Goal: Information Seeking & Learning: Learn about a topic

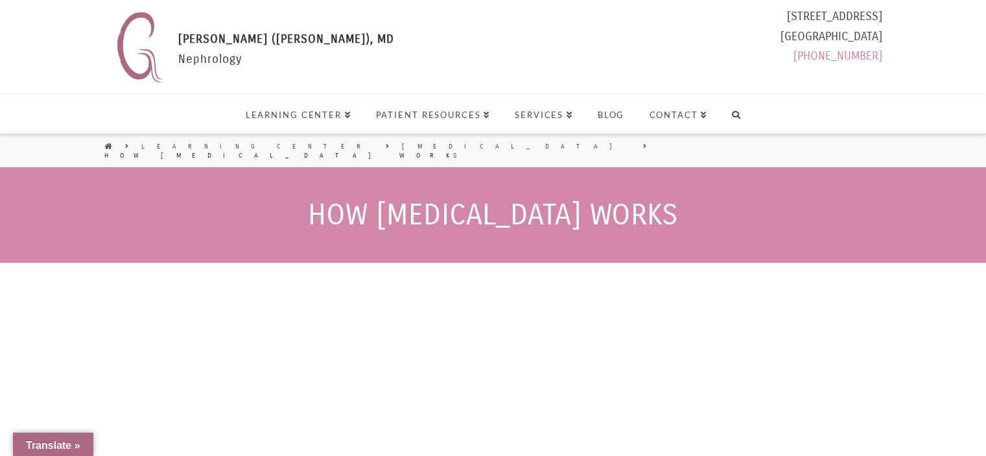
scroll to position [195, 0]
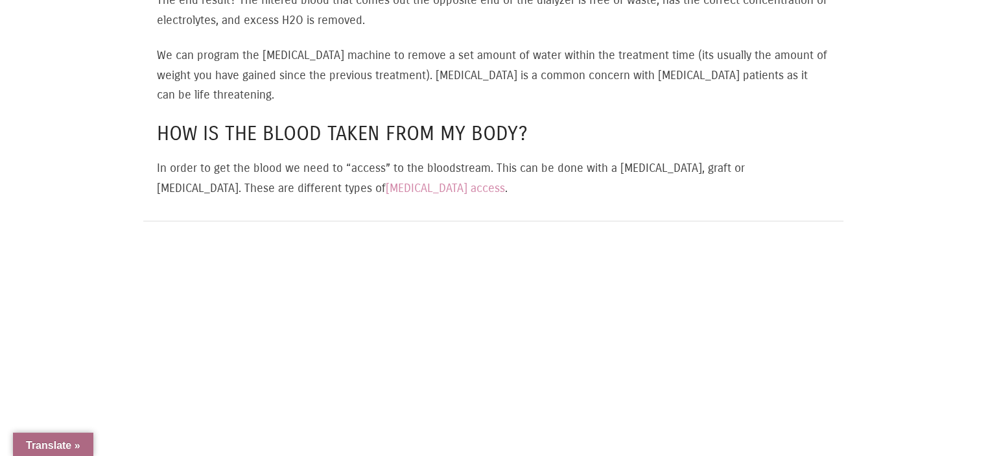
scroll to position [2140, 0]
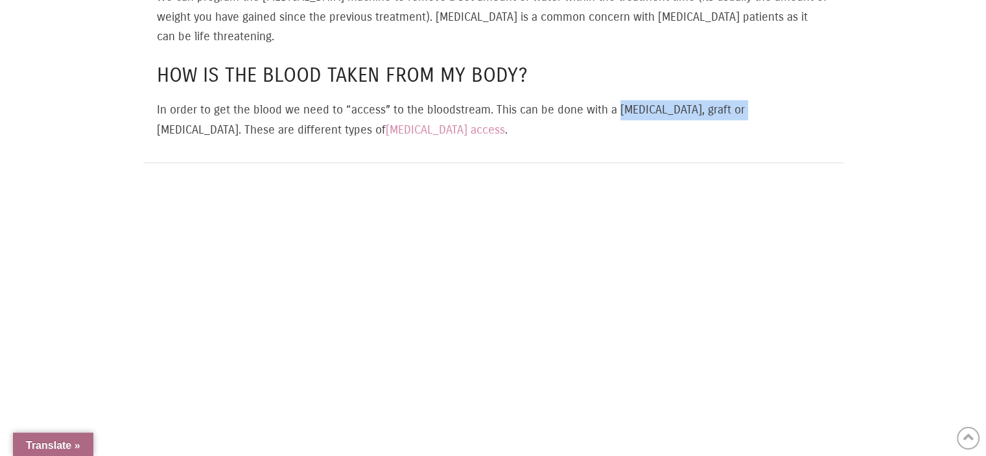
drag, startPoint x: 622, startPoint y: 82, endPoint x: 738, endPoint y: 87, distance: 115.5
click at [738, 100] on p "In order to get the blood we need to “access” to the bloodstream. This can be d…" at bounding box center [493, 120] width 672 height 40
click at [791, 100] on p "In order to get the blood we need to “access” to the bloodstream. This can be d…" at bounding box center [493, 120] width 672 height 40
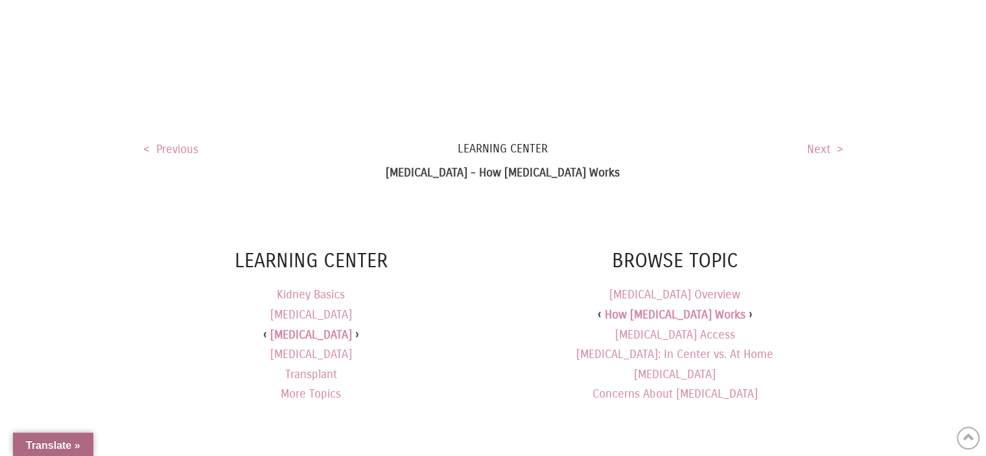
scroll to position [2529, 0]
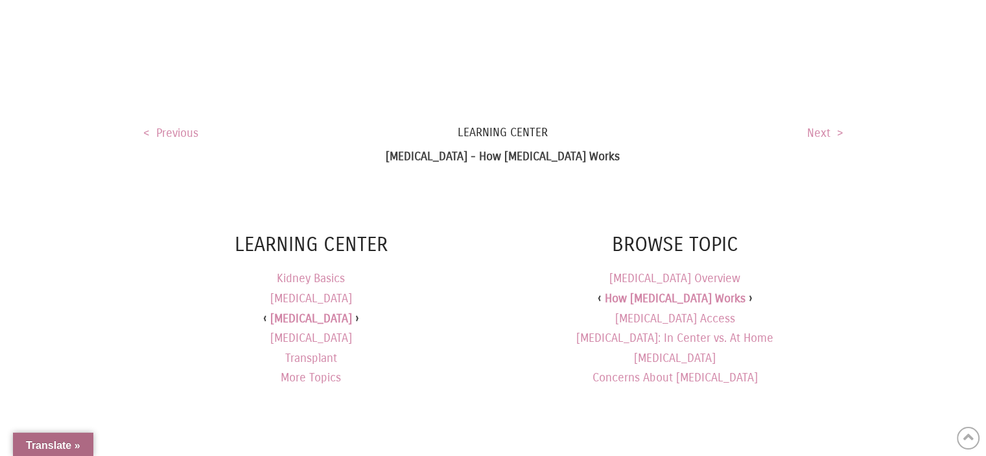
click at [797, 124] on h6 "Learning Center" at bounding box center [493, 132] width 700 height 16
click at [827, 126] on link "Next >" at bounding box center [825, 133] width 36 height 14
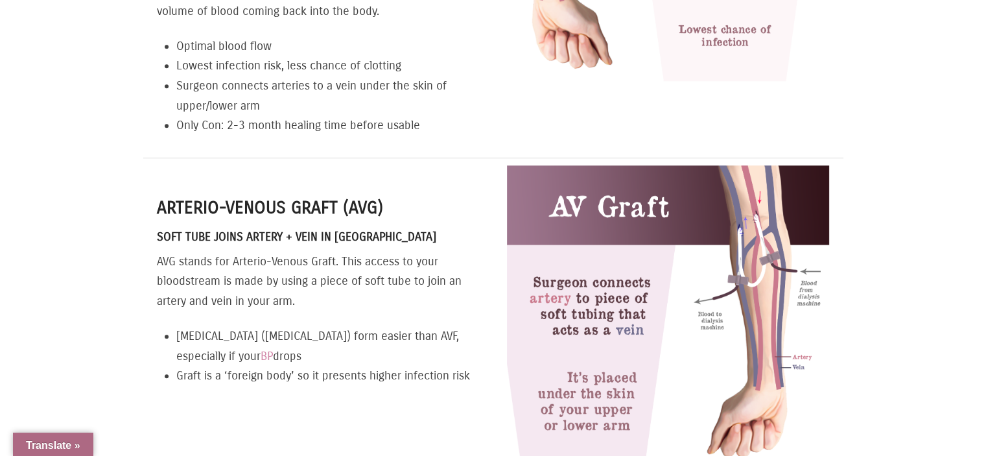
scroll to position [1037, 0]
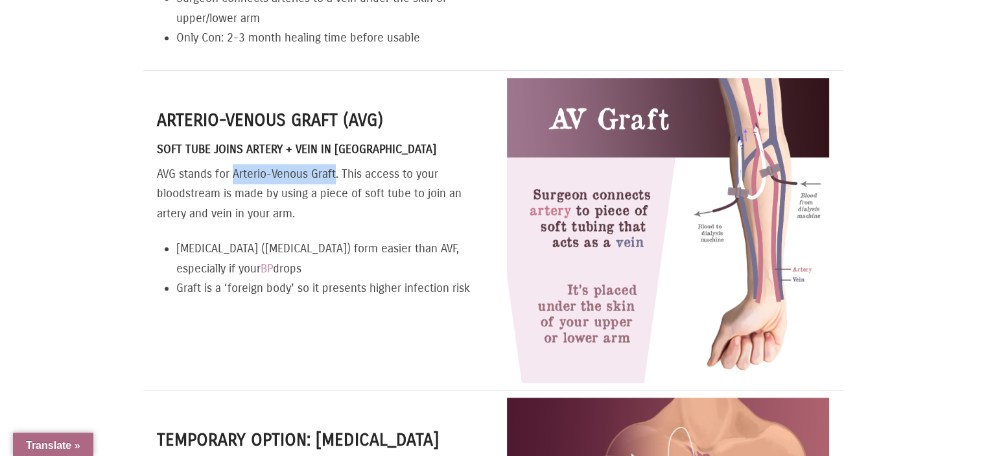
drag, startPoint x: 236, startPoint y: 140, endPoint x: 335, endPoint y: 147, distance: 99.4
click at [335, 164] on p "AVG stands for Arterio-Venous Graft. This access to your bloodstream is made by…" at bounding box center [318, 194] width 322 height 60
drag, startPoint x: 381, startPoint y: 150, endPoint x: 432, endPoint y: 150, distance: 51.9
click at [388, 164] on p "AVG stands for Arterio-Venous Graft. This access to your bloodstream is made by…" at bounding box center [318, 194] width 322 height 60
click at [187, 164] on p "AVG stands for Arterio-Venous Graft. This access to your bloodstream is made by…" at bounding box center [318, 194] width 322 height 60
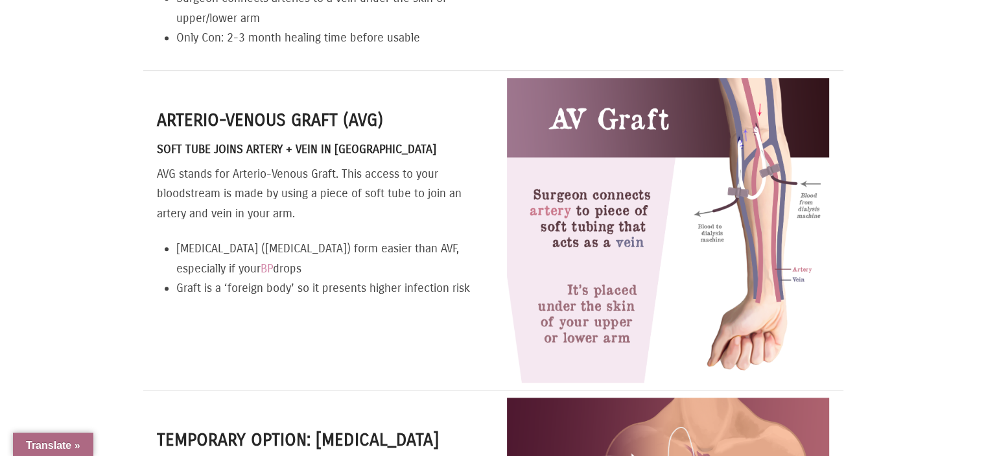
drag, startPoint x: 174, startPoint y: 216, endPoint x: 252, endPoint y: 235, distance: 80.8
click at [252, 235] on div "Arterio-venous Graft (AVG) Soft Tube Joins Artery + Vein in Arm AVG stands for …" at bounding box center [318, 203] width 322 height 190
drag, startPoint x: 320, startPoint y: 263, endPoint x: 471, endPoint y: 262, distance: 151.1
click at [471, 278] on li "Graft is a ‘foreign body’ so it presents higher infection risk" at bounding box center [327, 288] width 303 height 20
click at [394, 287] on div "Arterio-venous Graft (AVG) Soft Tube Joins Artery + Vein in Arm AVG stands for …" at bounding box center [318, 230] width 350 height 319
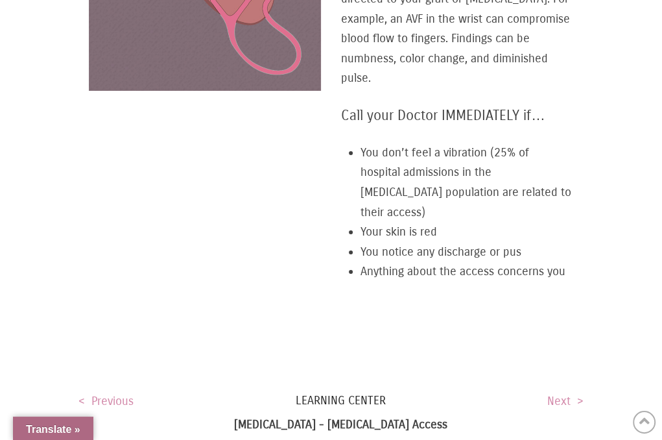
scroll to position [3100, 0]
click at [561, 393] on link "Next >" at bounding box center [565, 400] width 36 height 14
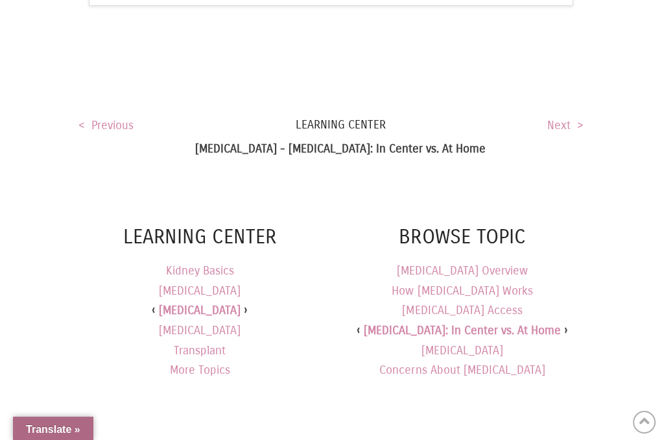
scroll to position [2788, 0]
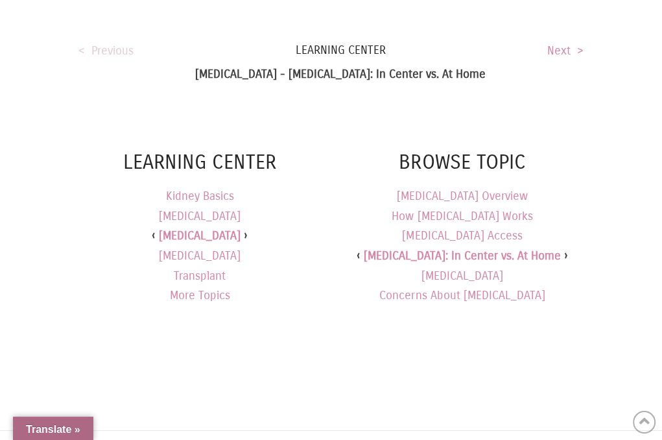
click at [104, 43] on link "< Previous" at bounding box center [105, 50] width 55 height 14
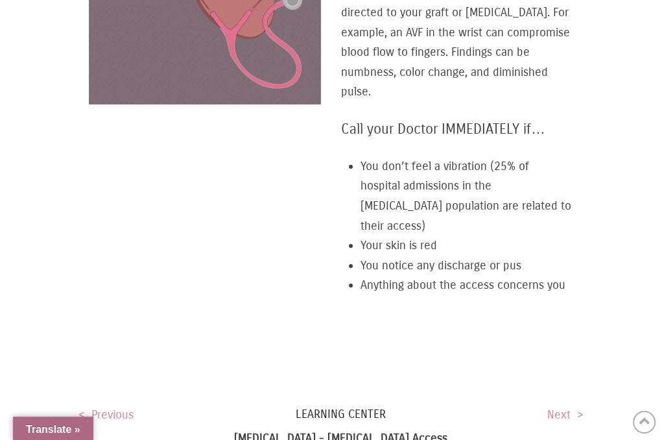
scroll to position [3080, 0]
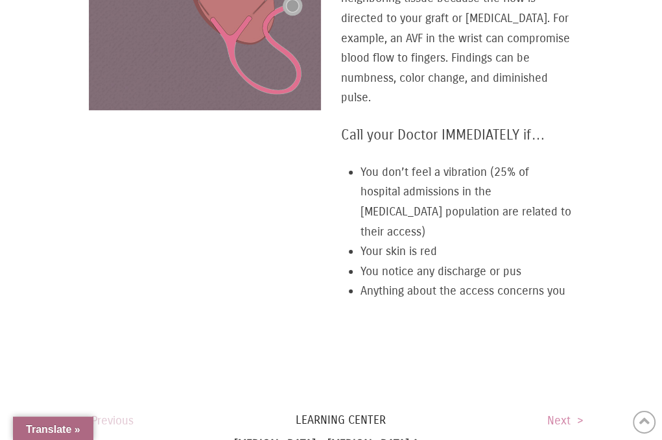
click at [115, 413] on link "< Previous" at bounding box center [105, 420] width 55 height 14
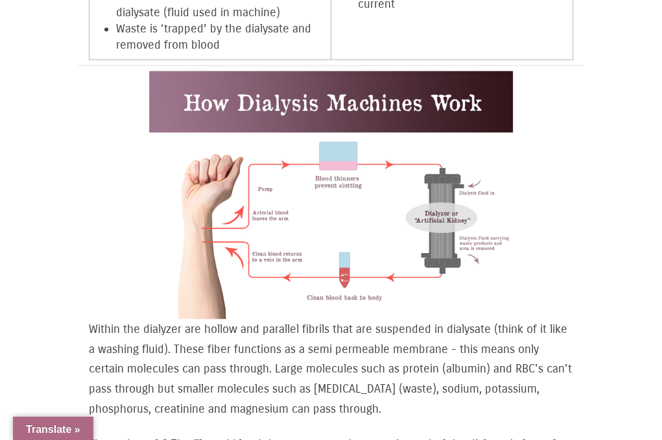
scroll to position [1426, 0]
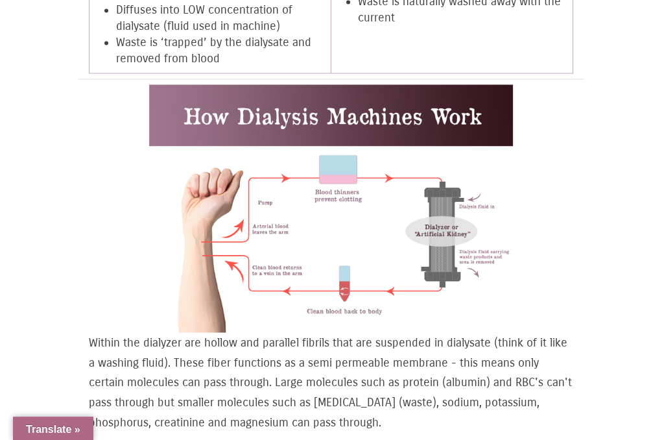
drag, startPoint x: 64, startPoint y: 475, endPoint x: 503, endPoint y: 284, distance: 478.5
click at [503, 284] on img at bounding box center [331, 208] width 364 height 248
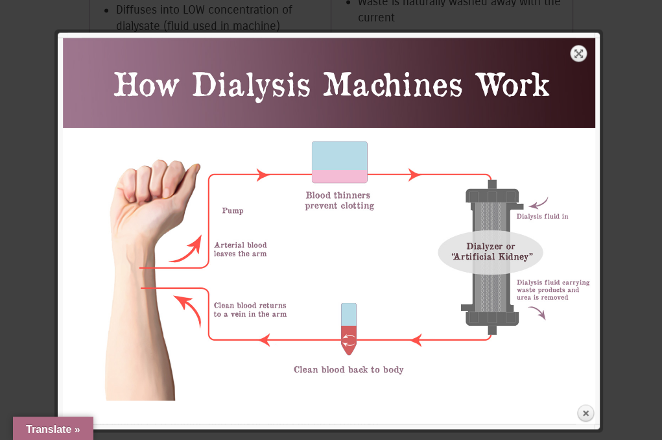
click at [574, 49] on link "Expand" at bounding box center [579, 53] width 18 height 18
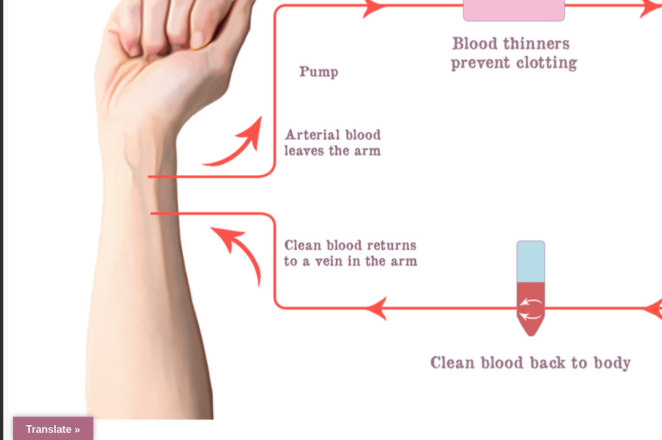
scroll to position [1556, 0]
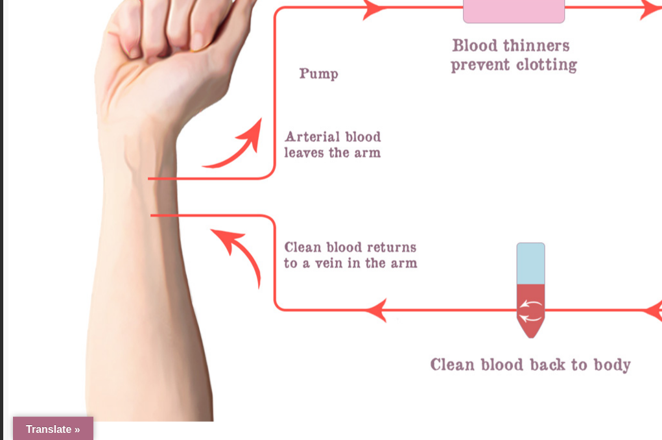
click at [405, 225] on img at bounding box center [494, 89] width 973 height 663
click at [72, 67] on img at bounding box center [494, 89] width 973 height 663
click at [451, 264] on img at bounding box center [494, 89] width 973 height 663
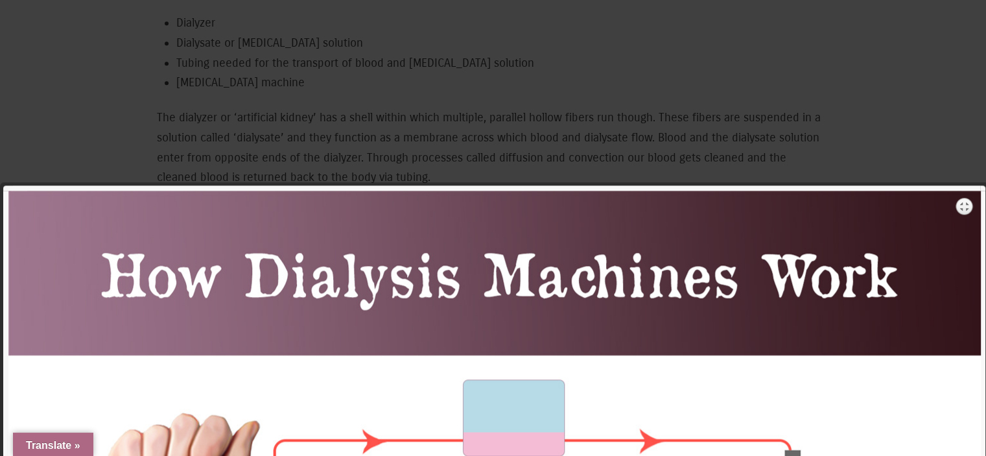
scroll to position [1040, 0]
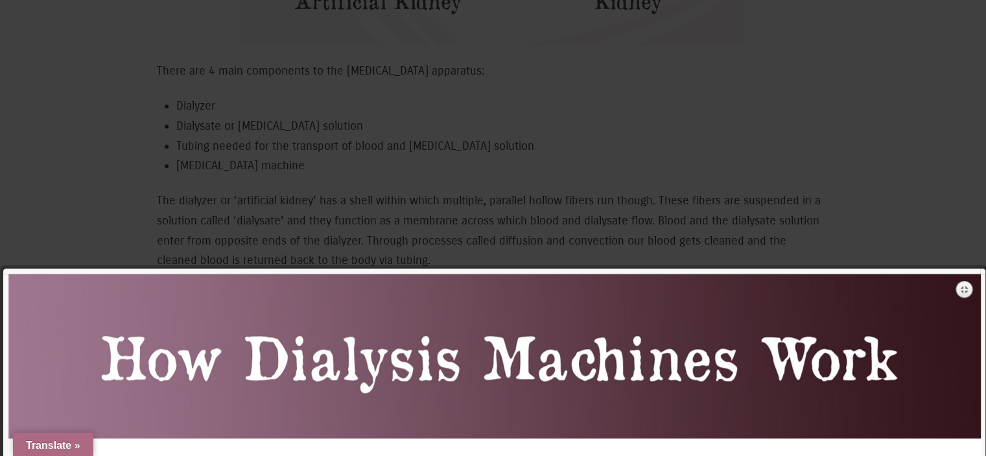
click at [661, 290] on link "Expand" at bounding box center [965, 289] width 18 height 18
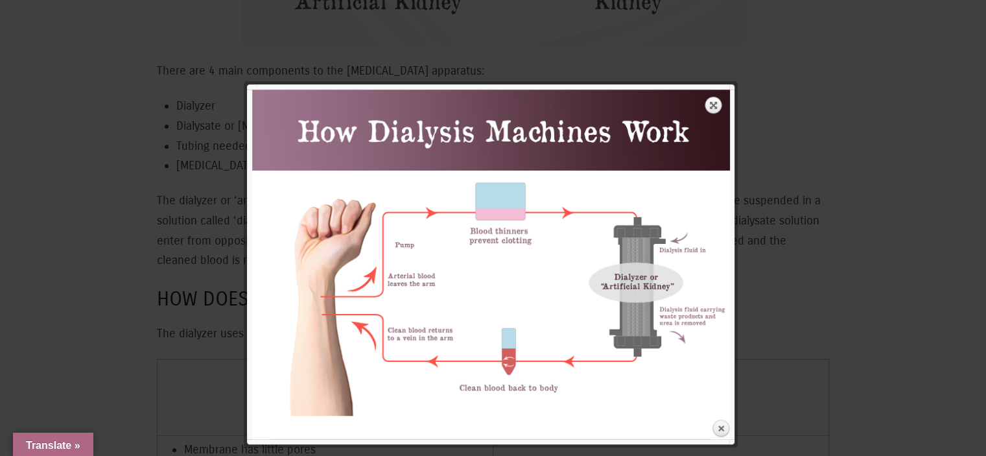
scroll to position [1364, 0]
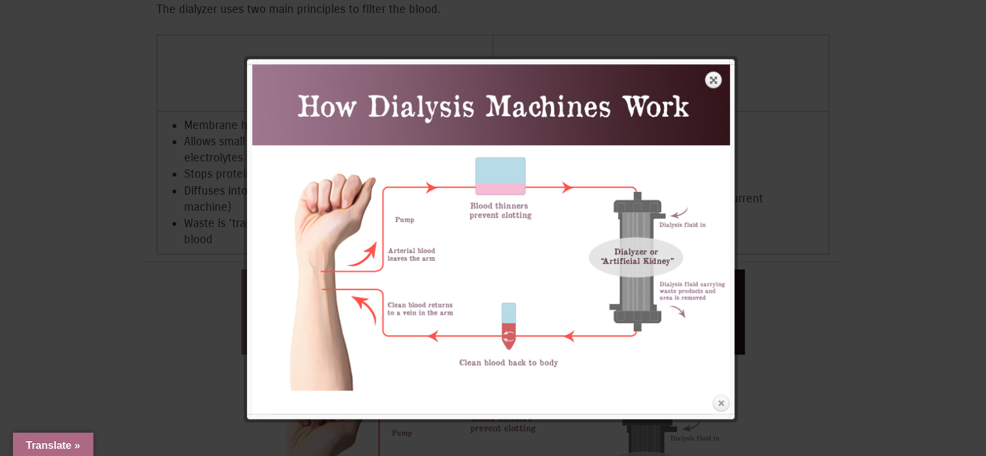
click at [661, 408] on link "Close" at bounding box center [720, 403] width 19 height 19
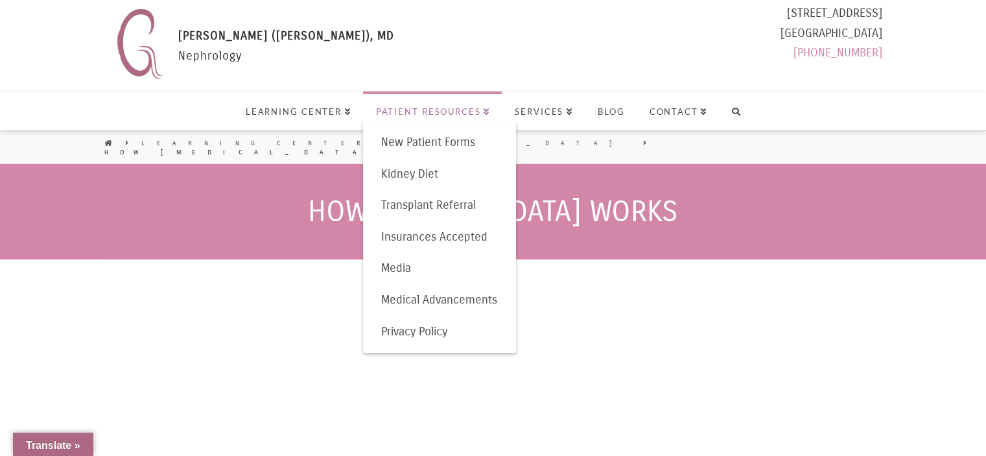
scroll to position [0, 0]
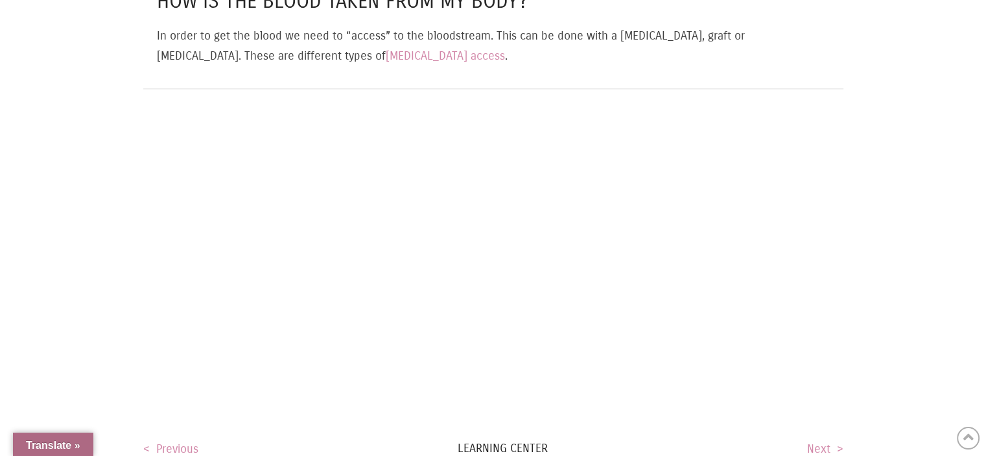
scroll to position [2140, 0]
